Goal: Transaction & Acquisition: Book appointment/travel/reservation

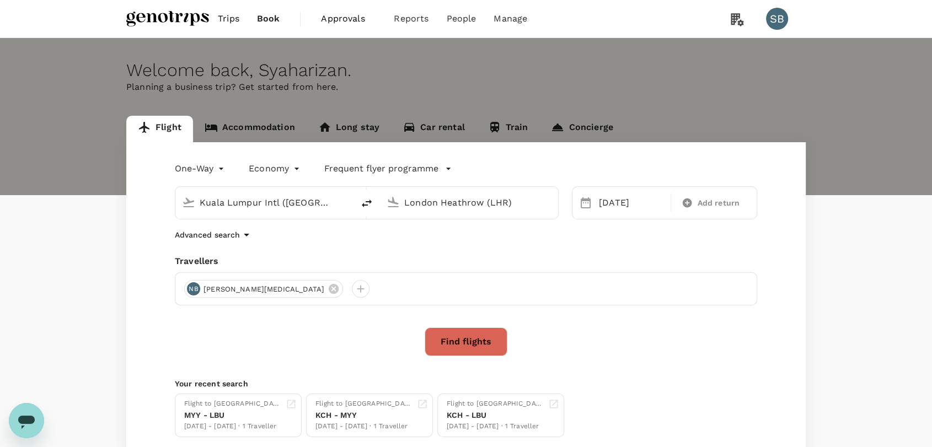
click at [452, 341] on button "Find flights" at bounding box center [466, 342] width 83 height 29
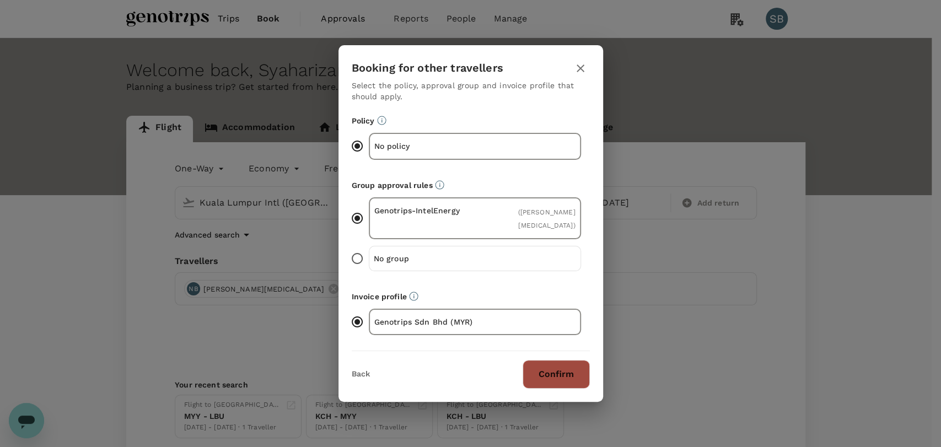
click at [550, 384] on button "Confirm" at bounding box center [556, 374] width 67 height 29
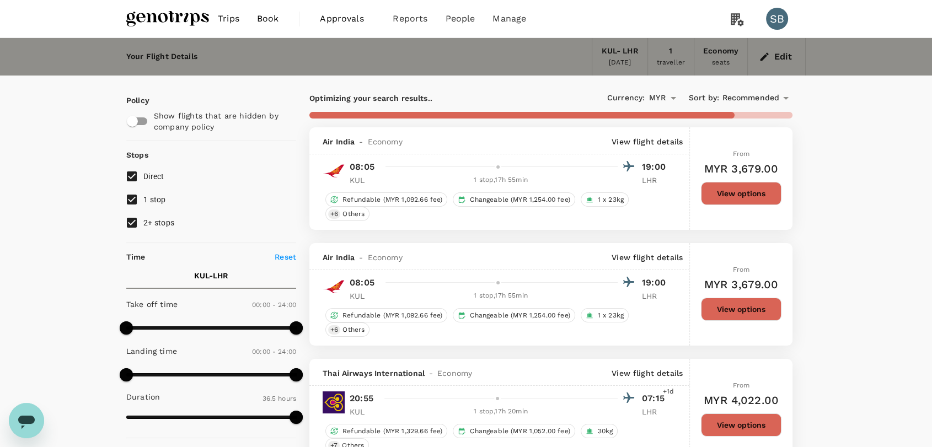
type input "5765"
drag, startPoint x: 132, startPoint y: 222, endPoint x: 133, endPoint y: 213, distance: 9.4
click at [131, 222] on input "2+ stops" at bounding box center [131, 222] width 23 height 23
checkbox input "false"
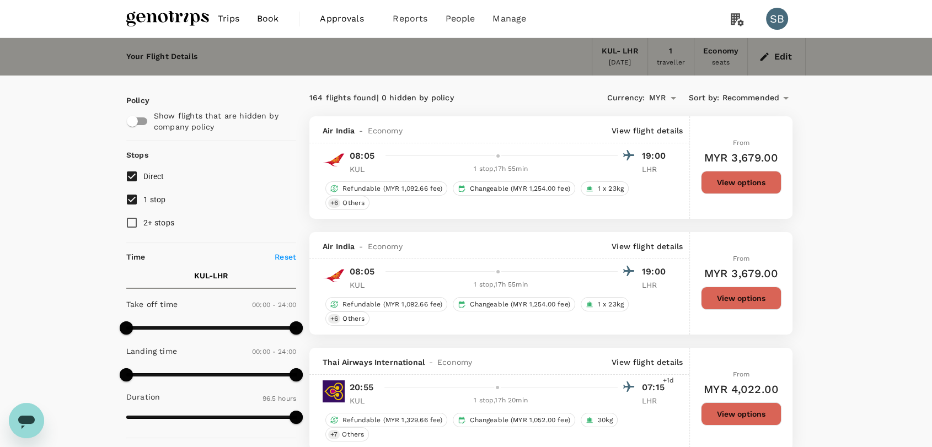
click at [135, 196] on input "1 stop" at bounding box center [131, 199] width 23 height 23
checkbox input "false"
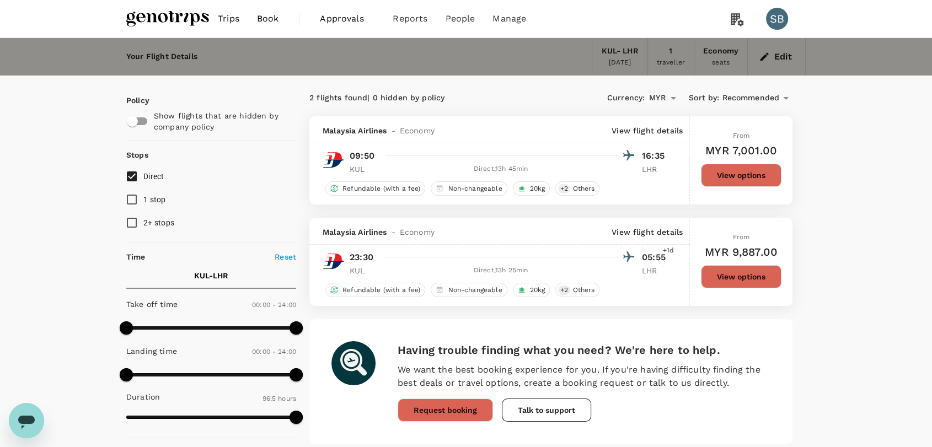
click at [143, 10] on img at bounding box center [167, 19] width 83 height 24
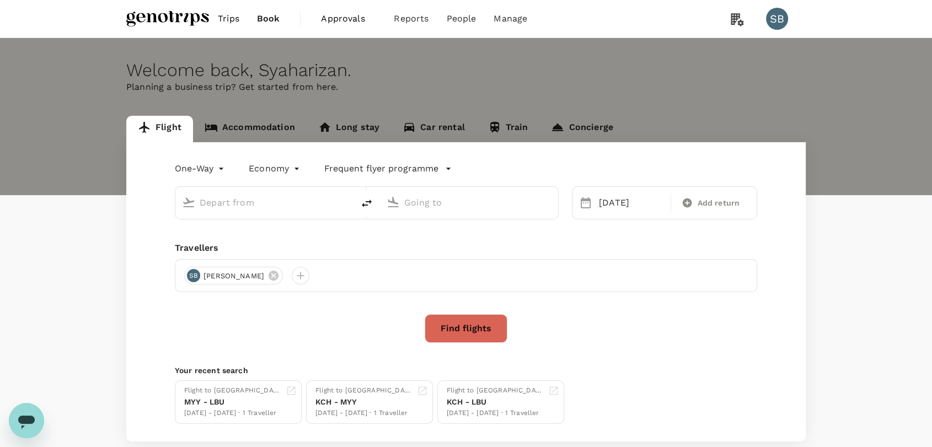
type input "Kuala Lumpur Intl ([GEOGRAPHIC_DATA])"
type input "London Heathrow (LHR)"
type input "Kuala Lumpur Intl ([GEOGRAPHIC_DATA])"
type input "London Heathrow (LHR)"
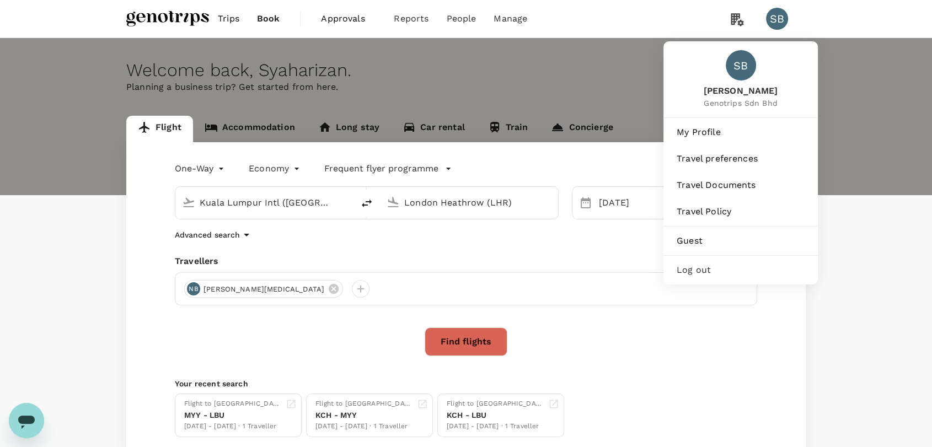
click at [770, 264] on span "Log out" at bounding box center [741, 270] width 128 height 13
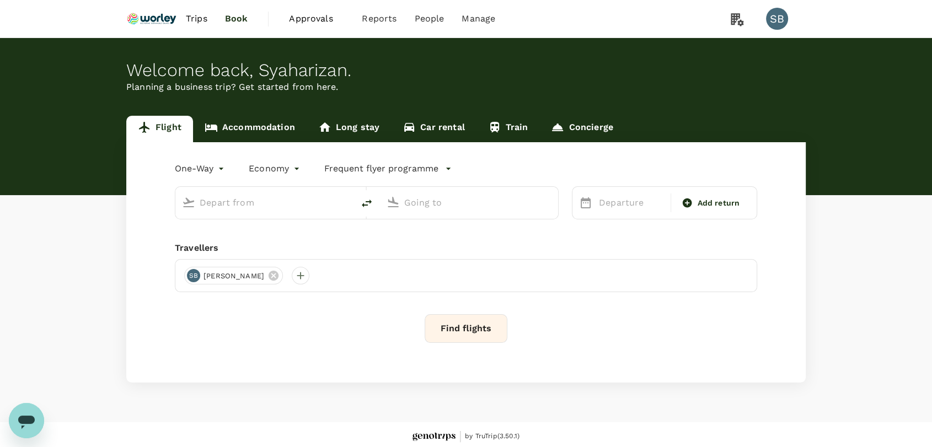
type input "premium-economy"
type input "Kuala Lumpur Intl ([GEOGRAPHIC_DATA])"
type input "London Heathrow (LHR)"
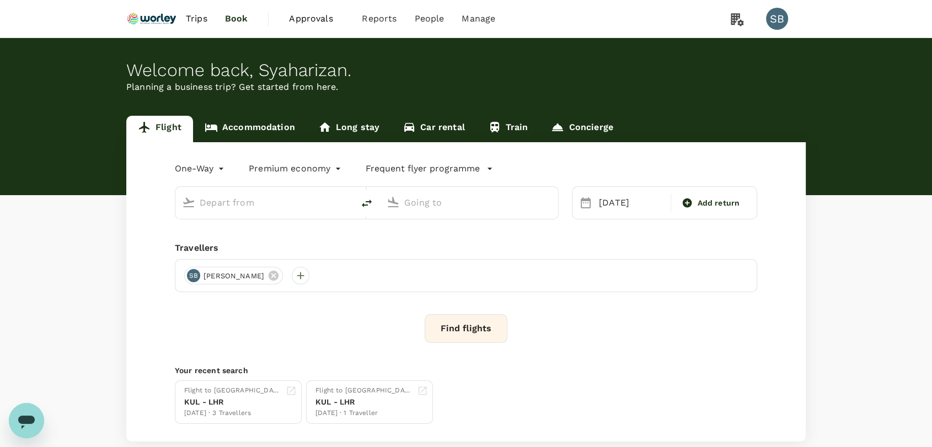
type input "Kuala Lumpur Intl ([GEOGRAPHIC_DATA])"
type input "London Heathrow (LHR)"
